Goal: Information Seeking & Learning: Understand process/instructions

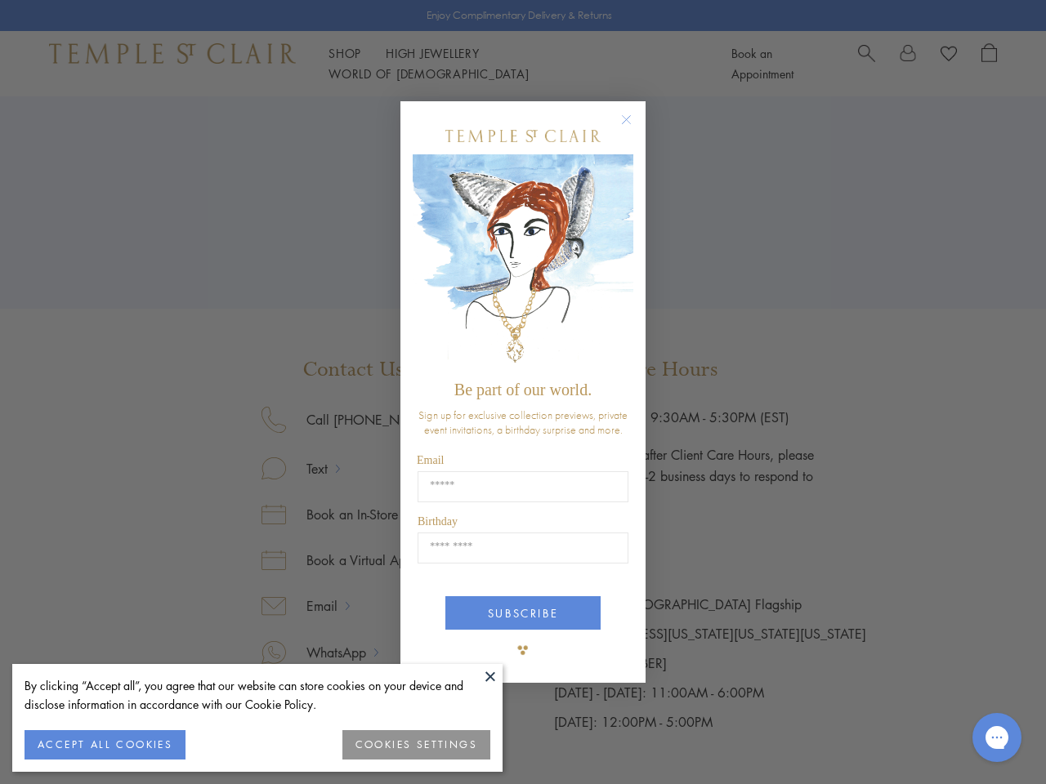
click at [523, 392] on span "Be part of our world." at bounding box center [522, 390] width 137 height 18
click at [490, 677] on button at bounding box center [490, 676] width 25 height 25
click at [105, 745] on button "ACCEPT ALL COOKIES" at bounding box center [105, 745] width 161 height 29
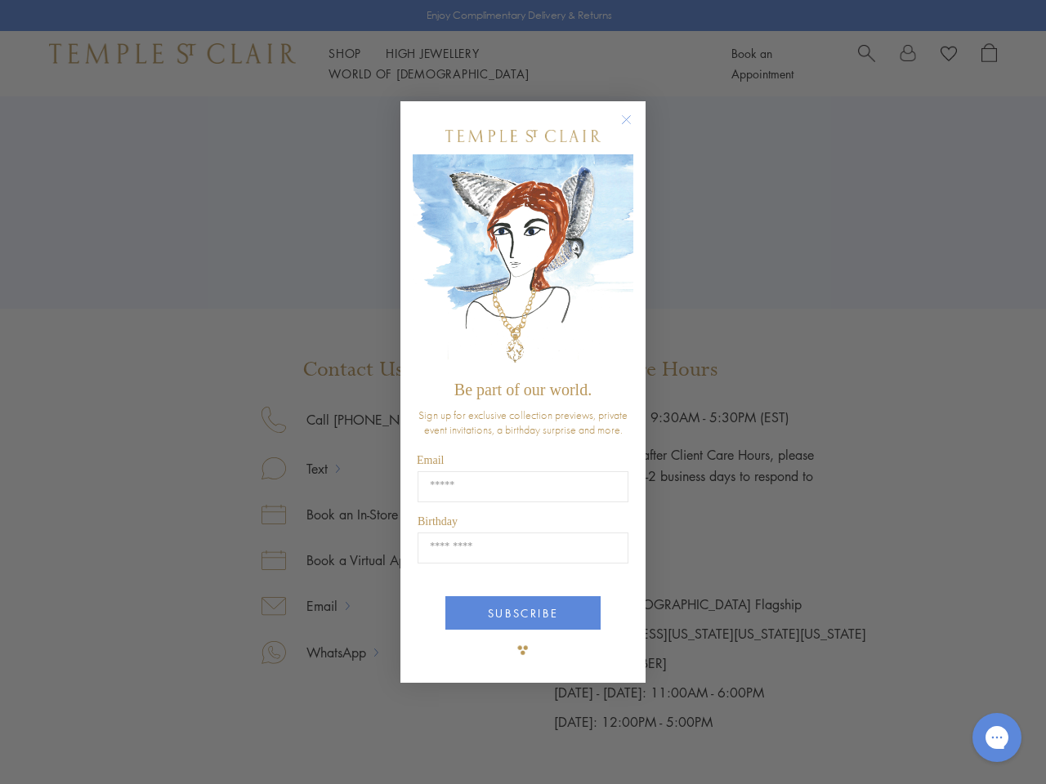
click at [417, 745] on div "Close dialog Be part of our world. Sign up for exclusive collection previews, p…" at bounding box center [523, 392] width 1046 height 784
click at [634, 127] on icon "Close dialog" at bounding box center [626, 119] width 20 height 20
click at [523, 614] on button "SUBSCRIBE" at bounding box center [522, 614] width 155 height 34
click at [997, 738] on icon "Gorgias live chat" at bounding box center [997, 738] width 16 height 16
